Goal: Task Accomplishment & Management: Complete application form

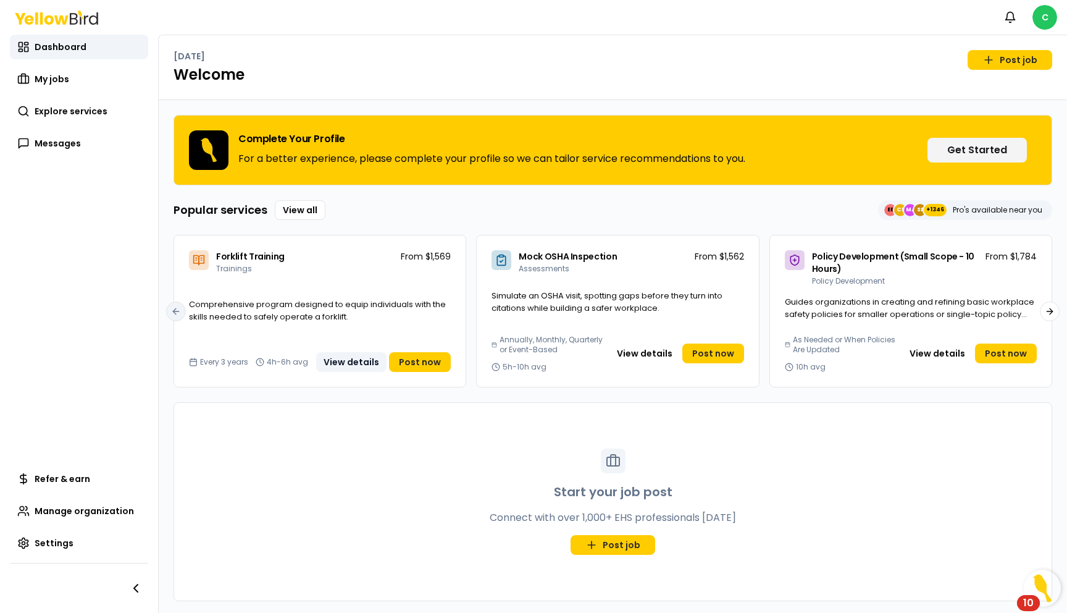
click at [367, 360] on button "View details" at bounding box center [351, 362] width 70 height 20
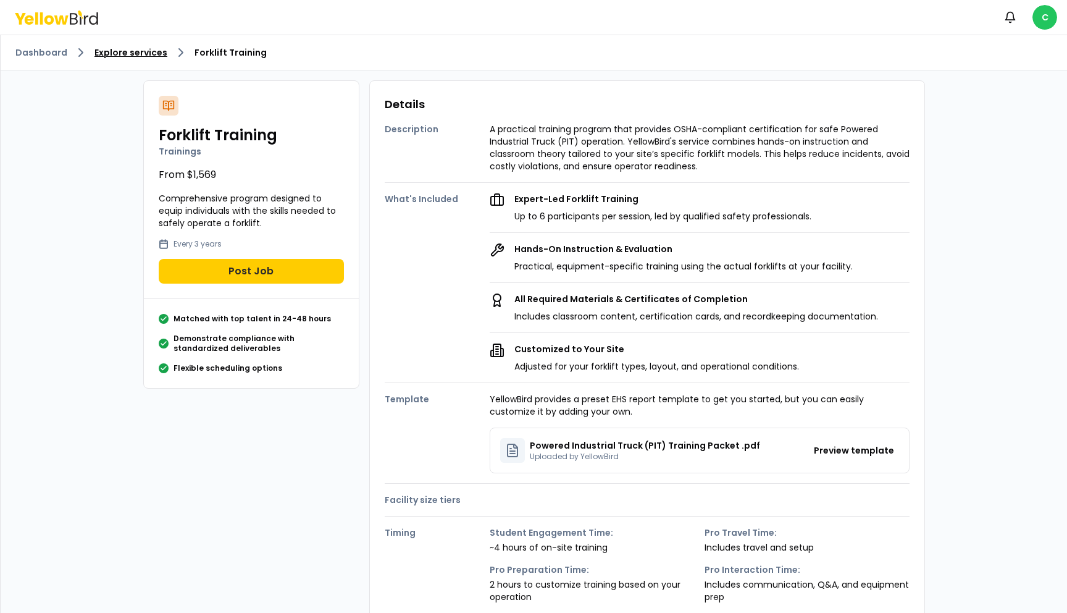
click at [124, 54] on link "Explore services" at bounding box center [130, 52] width 73 height 12
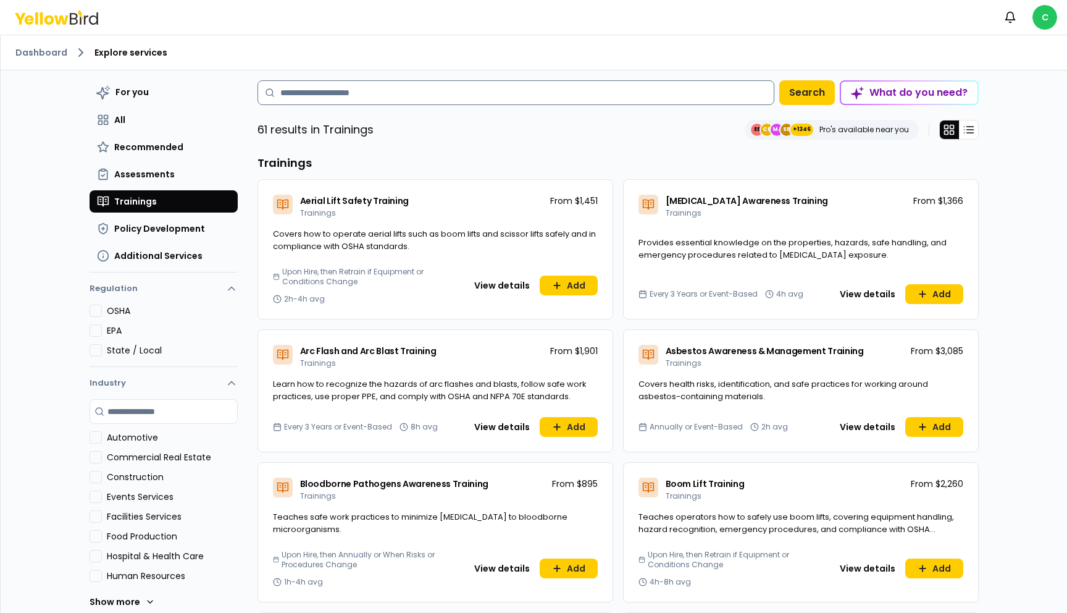
click at [351, 97] on input at bounding box center [516, 92] width 517 height 25
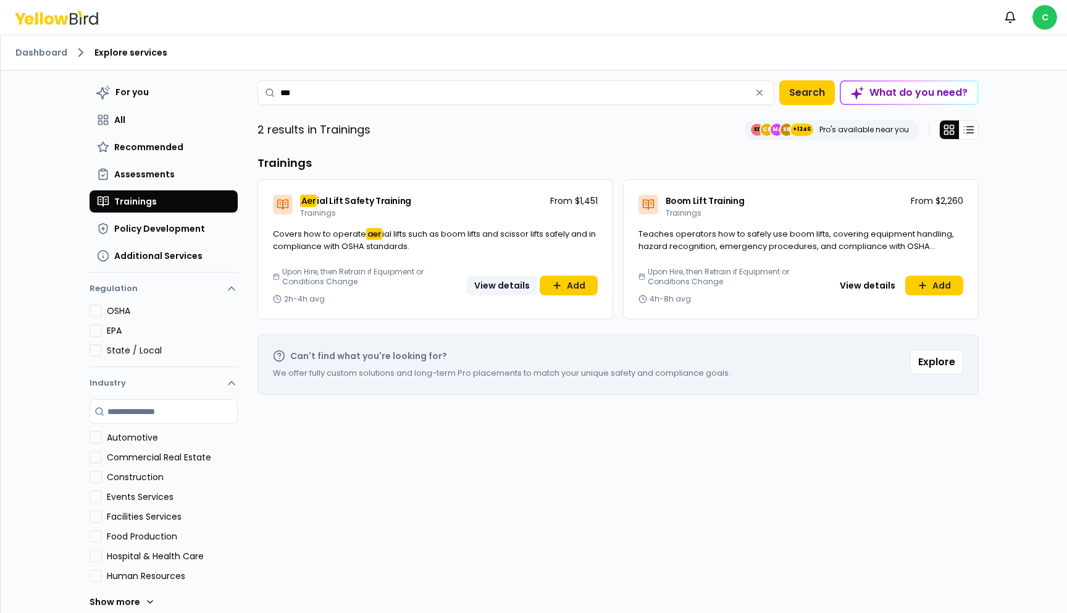
type input "***"
click at [487, 283] on button "View details" at bounding box center [502, 285] width 70 height 20
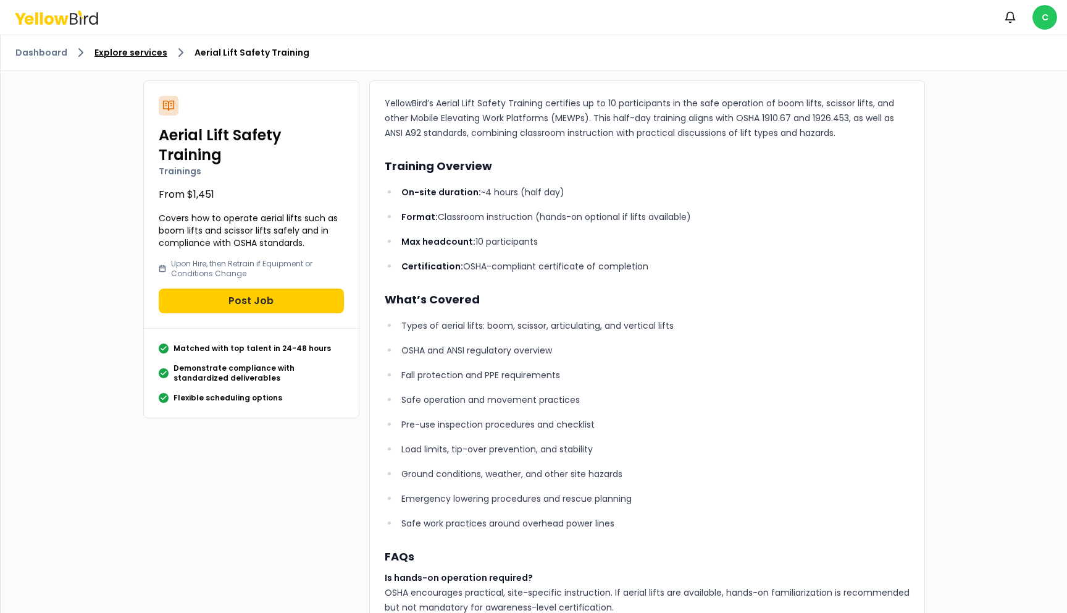
click at [123, 48] on link "Explore services" at bounding box center [130, 52] width 73 height 12
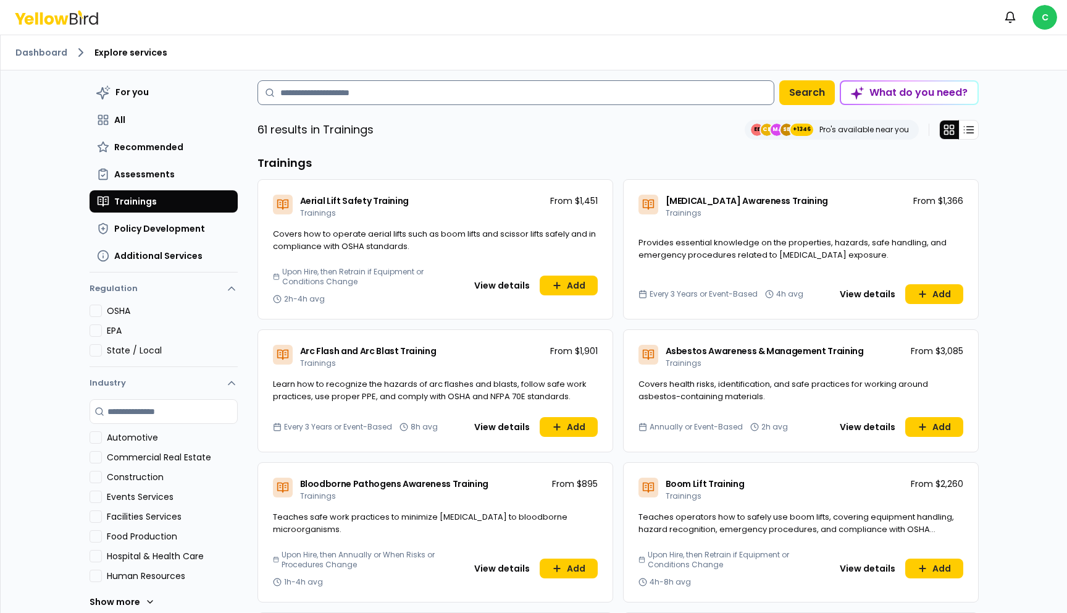
click at [351, 94] on input at bounding box center [516, 92] width 517 height 25
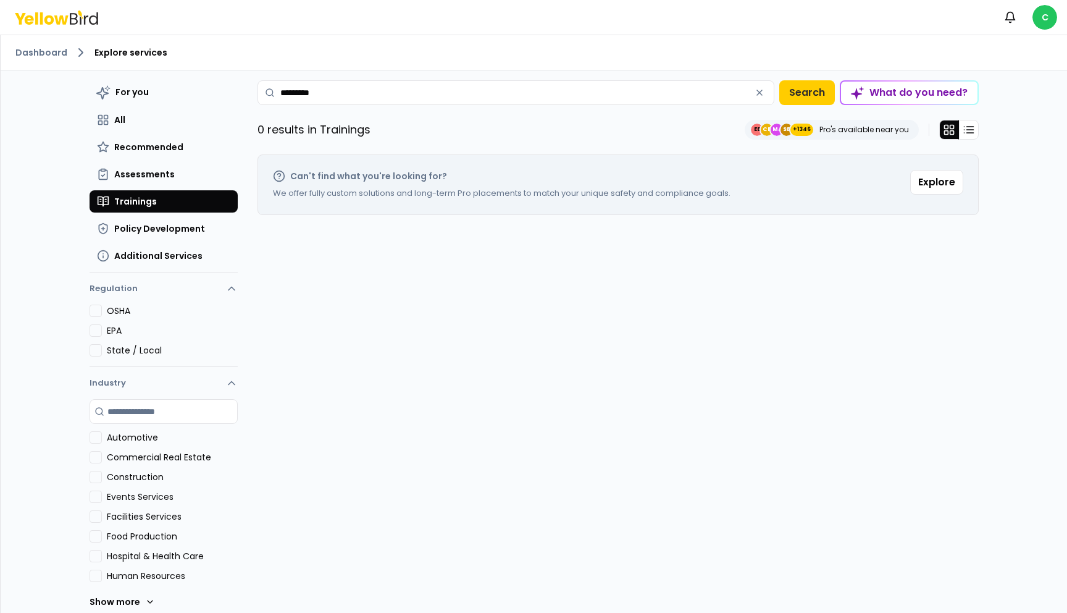
type input "*********"
click at [149, 195] on button "Trainings" at bounding box center [164, 201] width 148 height 22
click at [130, 122] on button "All" at bounding box center [164, 120] width 148 height 22
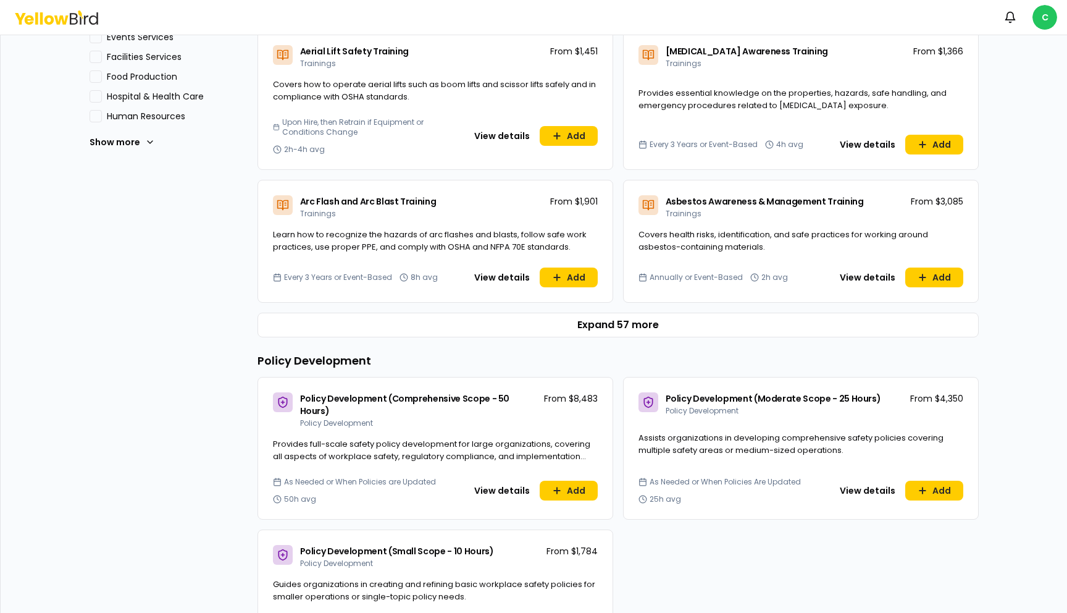
scroll to position [461, 0]
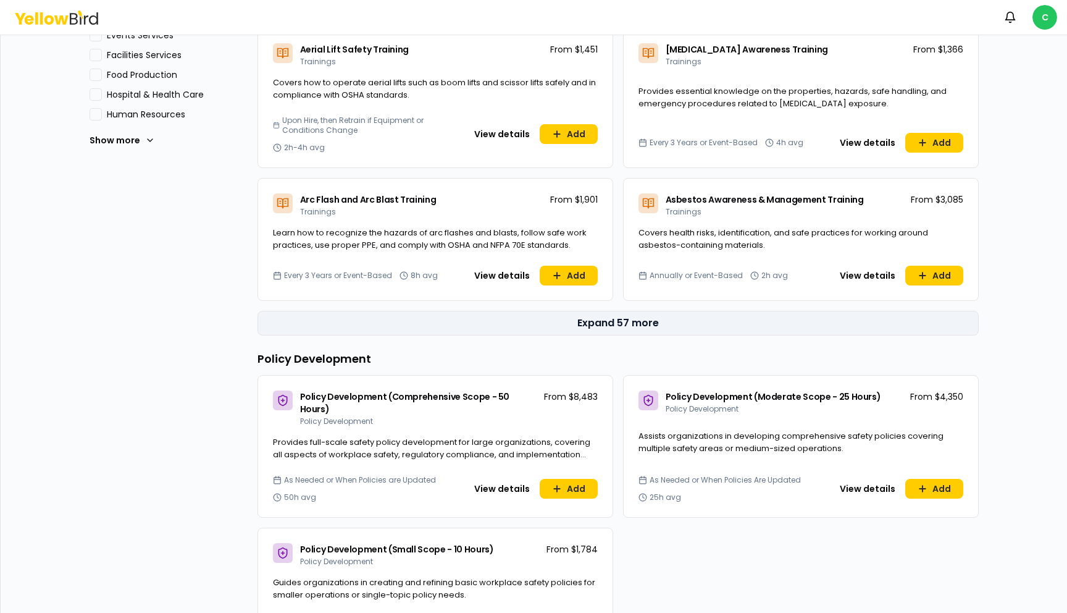
click at [470, 329] on button "Expand 57 more" at bounding box center [618, 323] width 721 height 25
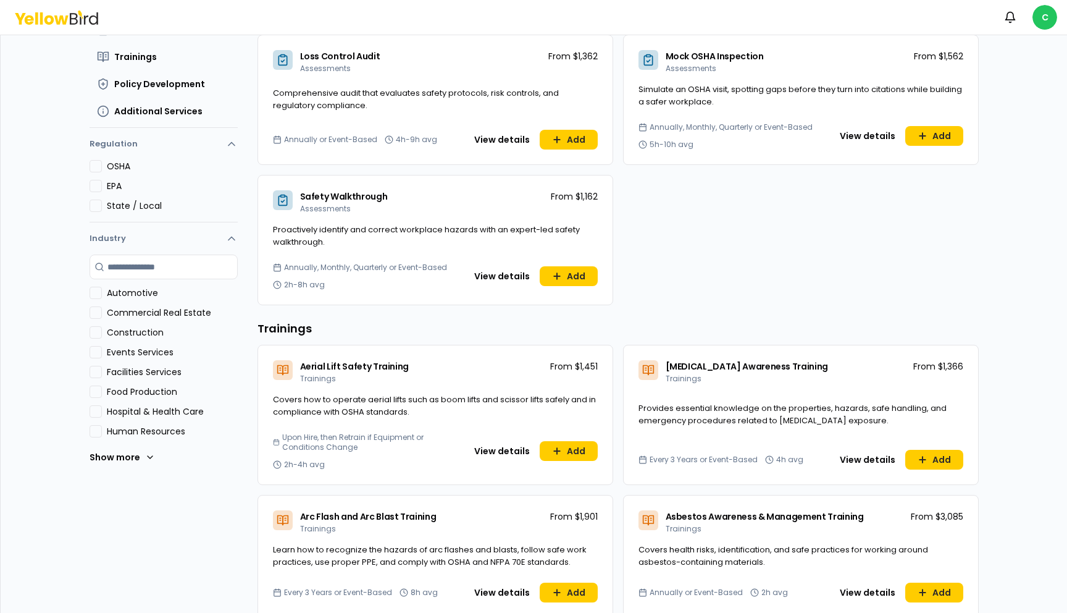
scroll to position [0, 0]
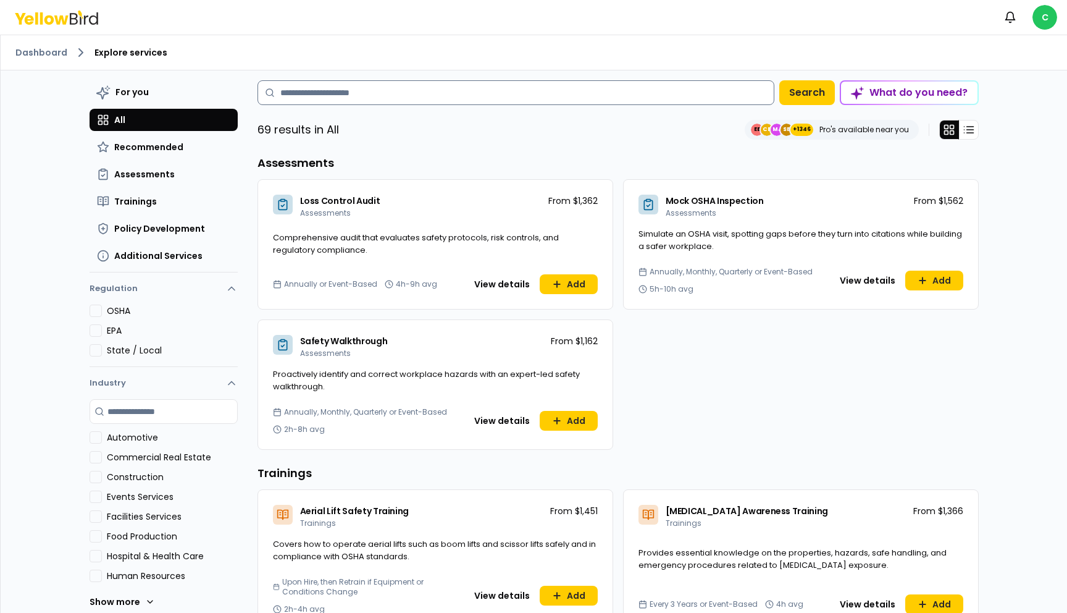
click at [403, 99] on input at bounding box center [516, 92] width 517 height 25
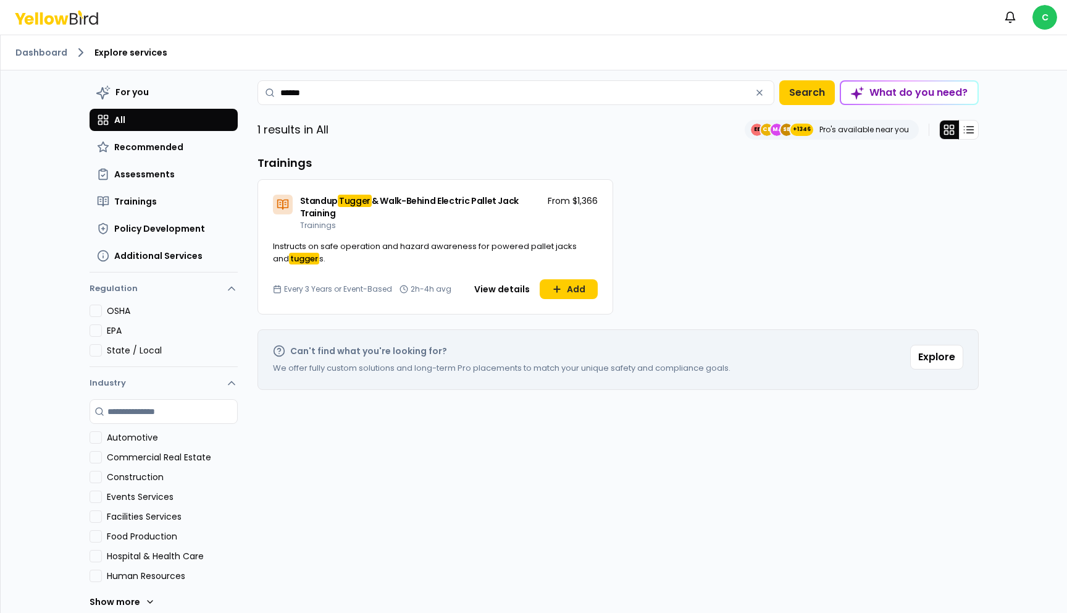
type input "******"
click at [443, 202] on span "& Walk-Behind Electric Pallet Jack Training" at bounding box center [409, 207] width 219 height 25
click at [498, 283] on button "View details" at bounding box center [502, 289] width 70 height 20
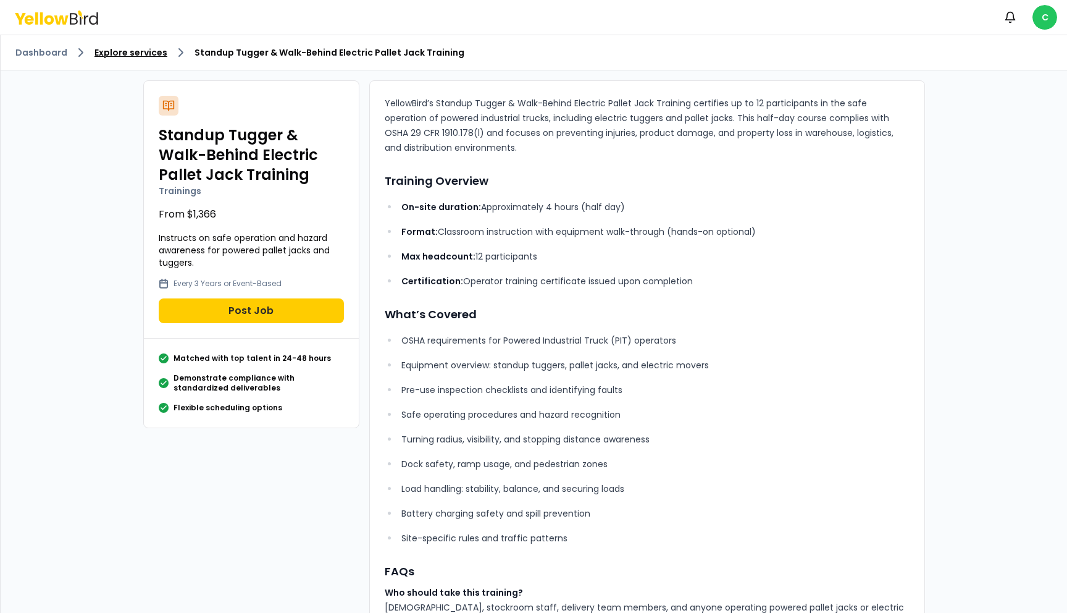
click at [155, 55] on link "Explore services" at bounding box center [130, 52] width 73 height 12
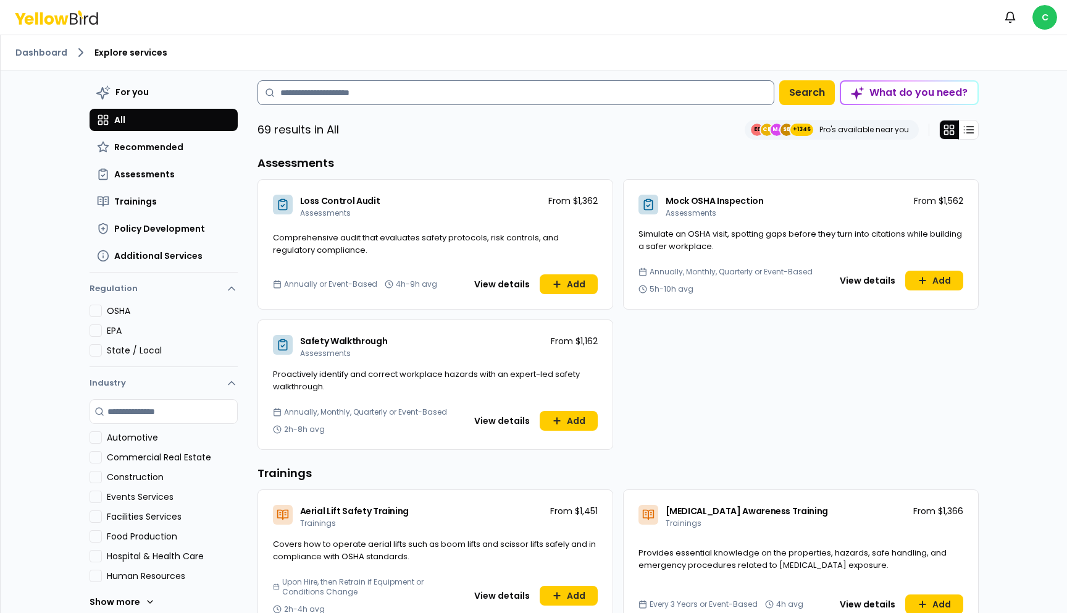
click at [383, 98] on input at bounding box center [516, 92] width 517 height 25
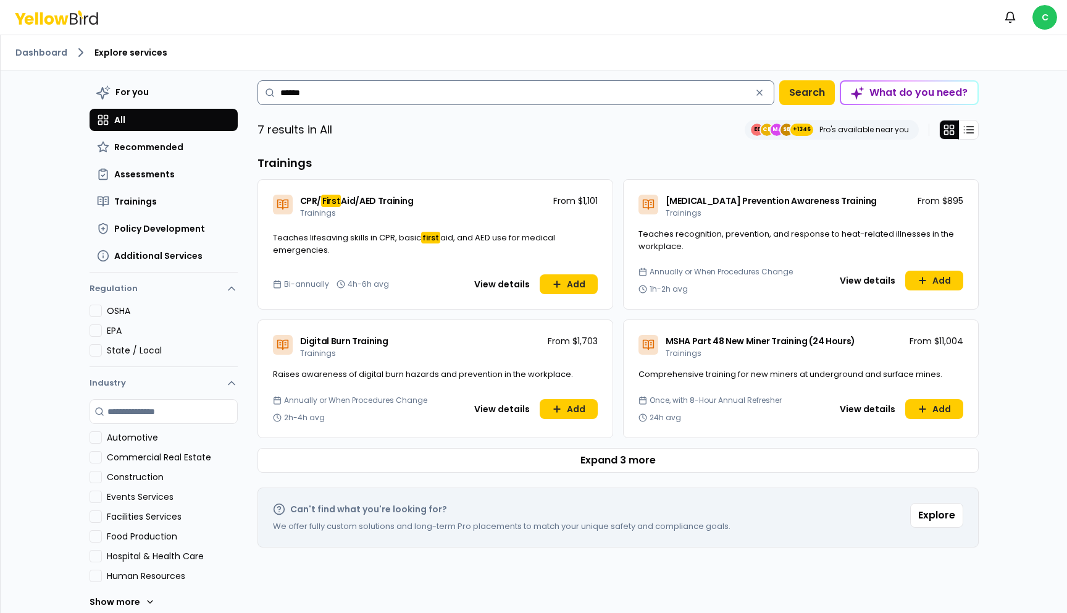
type input "*****"
click at [486, 285] on button "View details" at bounding box center [502, 284] width 70 height 20
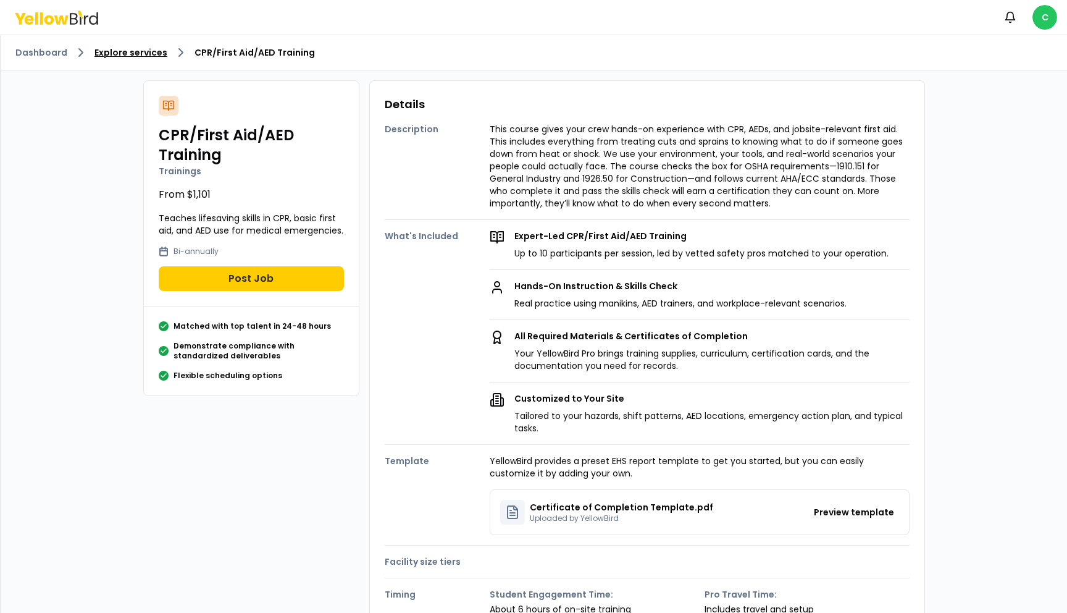
click at [126, 51] on link "Explore services" at bounding box center [130, 52] width 73 height 12
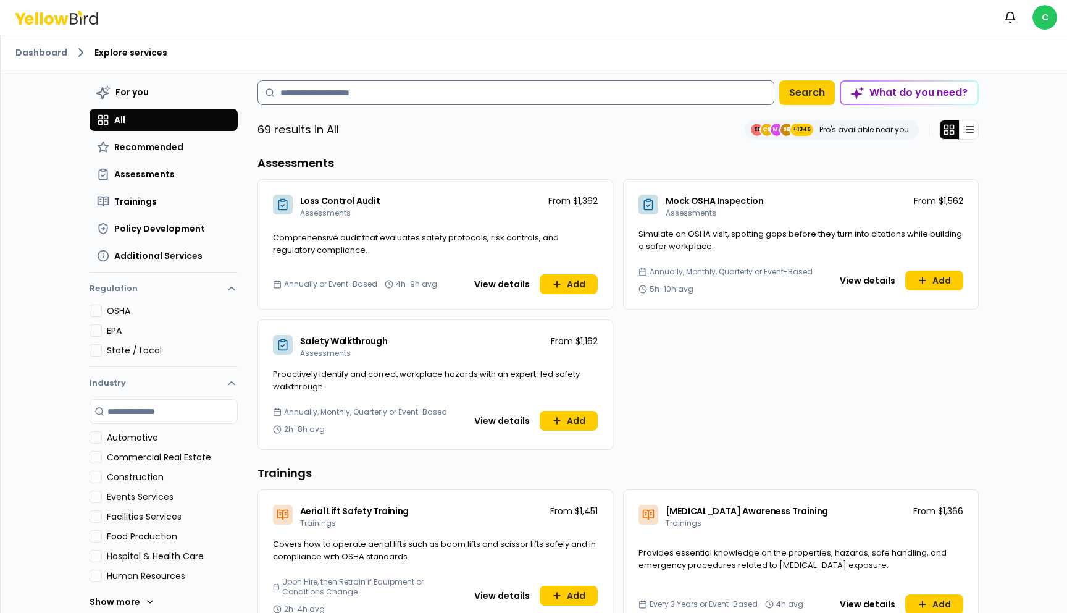
click at [367, 87] on input at bounding box center [516, 92] width 517 height 25
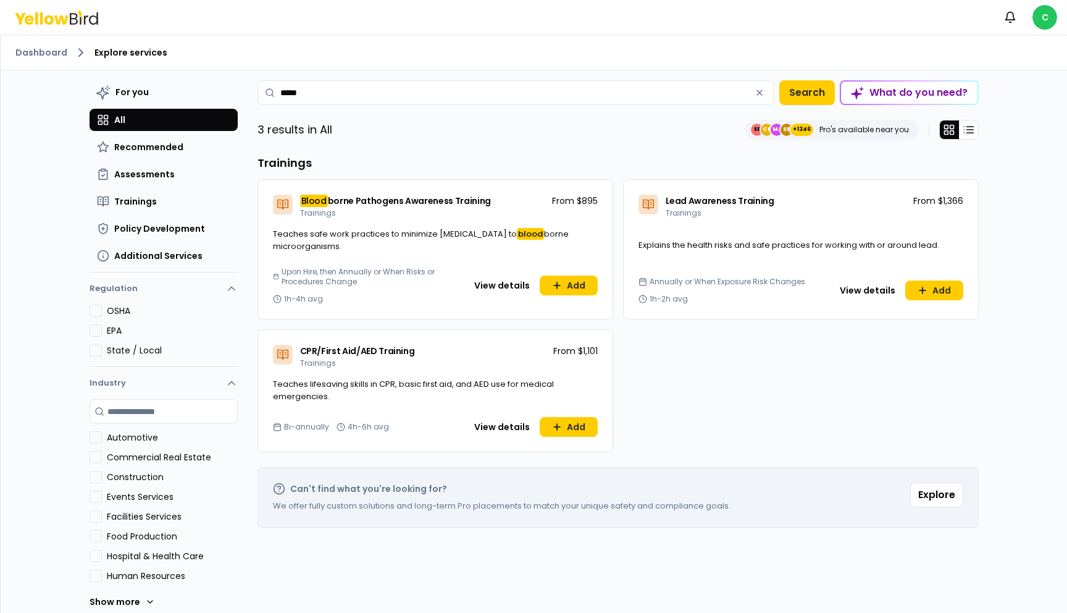
type input "*****"
click at [497, 290] on button "View details" at bounding box center [502, 285] width 70 height 20
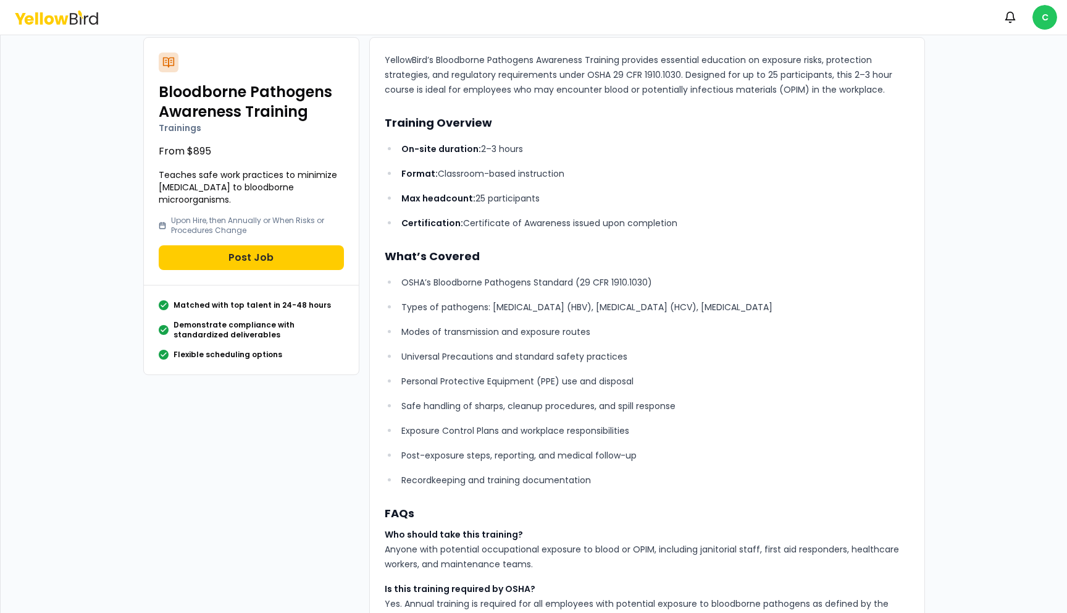
scroll to position [27, 0]
